Goal: Entertainment & Leisure: Consume media (video, audio)

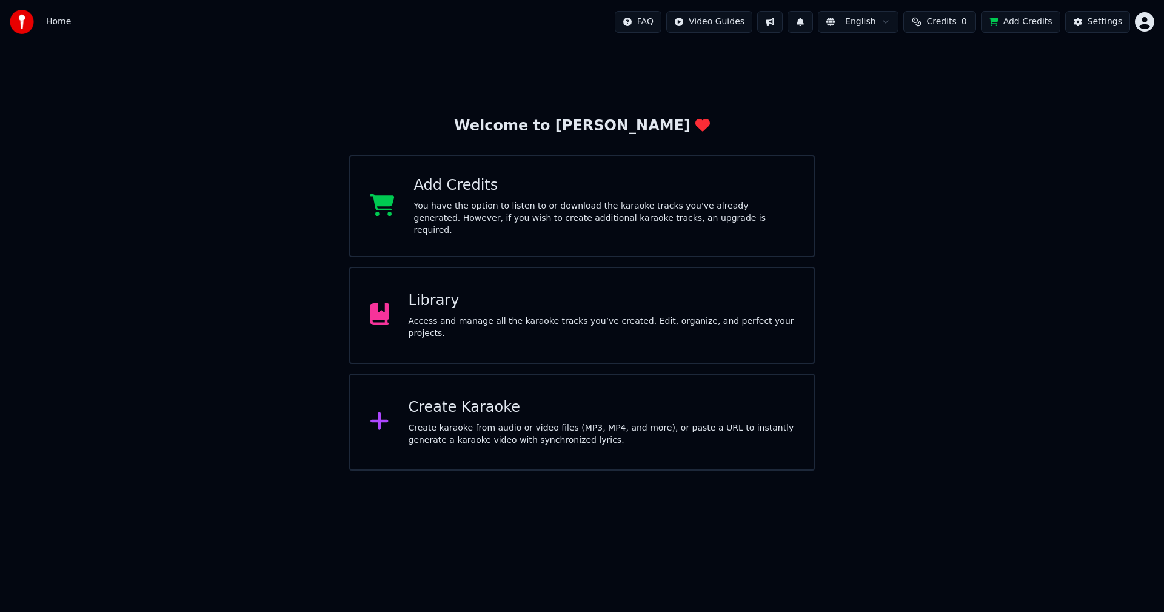
click at [433, 299] on div "Library" at bounding box center [602, 300] width 386 height 19
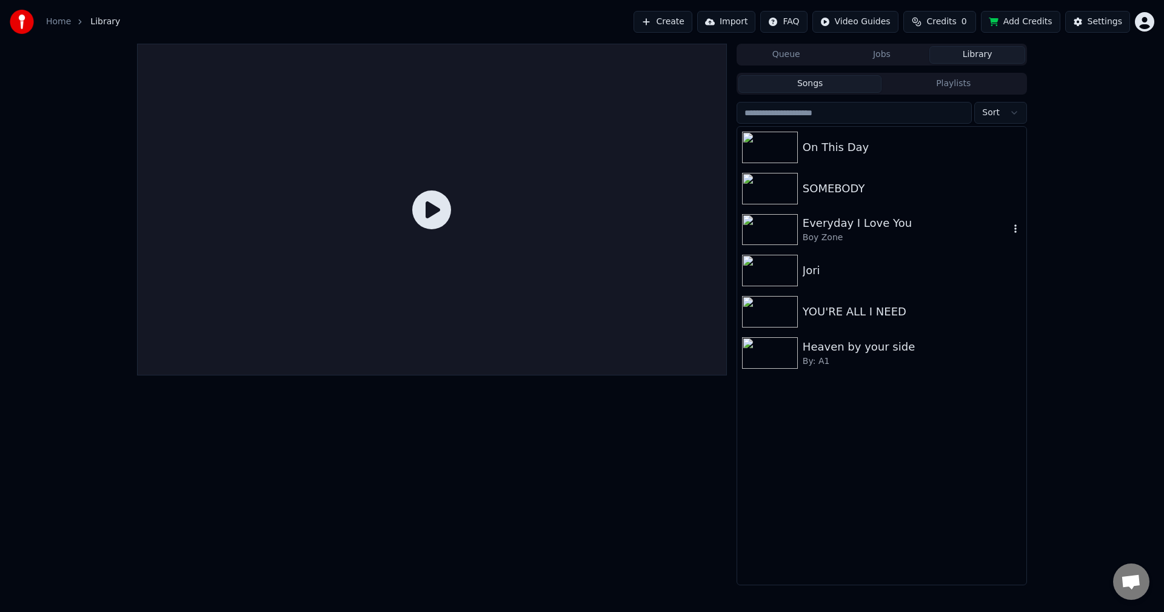
click at [877, 232] on div "Boy Zone" at bounding box center [906, 238] width 207 height 12
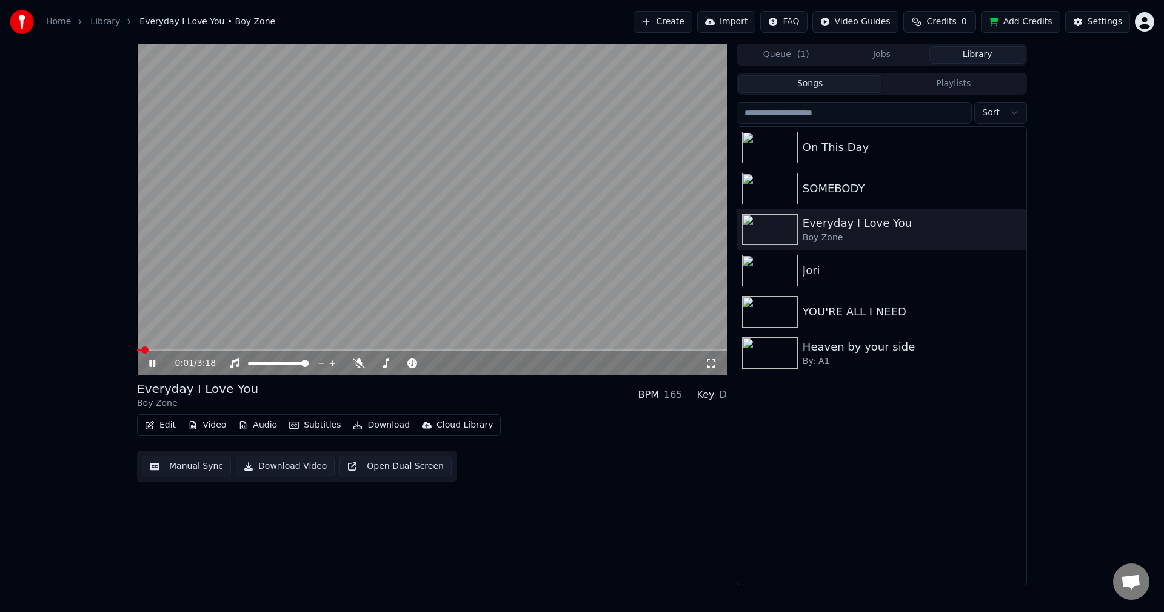
click at [245, 347] on video at bounding box center [432, 210] width 590 height 332
click at [258, 291] on video at bounding box center [432, 210] width 590 height 332
